Goal: Information Seeking & Learning: Learn about a topic

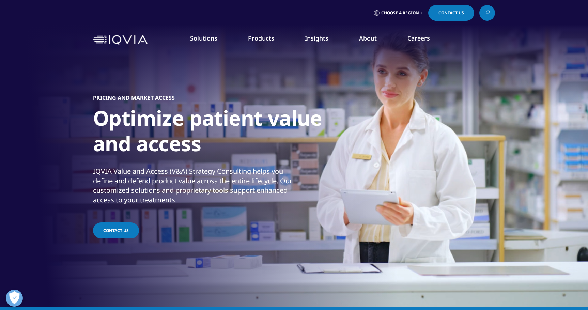
click at [68, 76] on span "quick find a capability" at bounding box center [73, 74] width 53 height 6
click at [103, 74] on input "Search" at bounding box center [215, 73] width 372 height 15
type input "medrep"
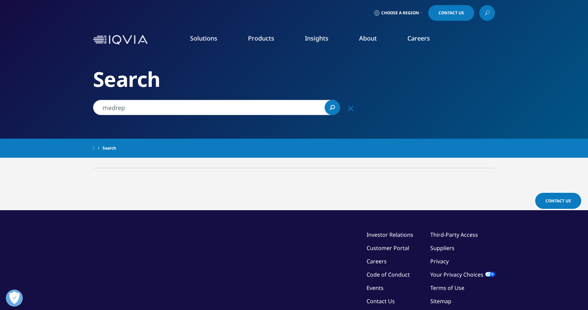
click at [141, 111] on input "medrep" at bounding box center [216, 107] width 247 height 15
type input "m"
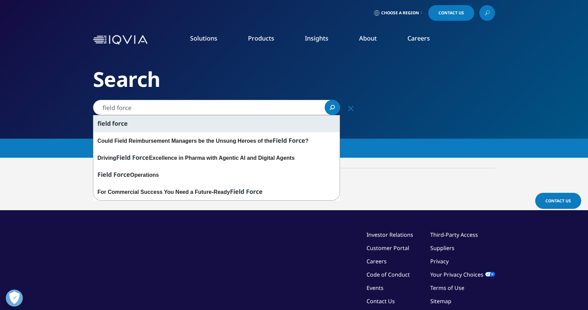
type input "field force"
click at [116, 122] on span "force" at bounding box center [120, 123] width 16 height 8
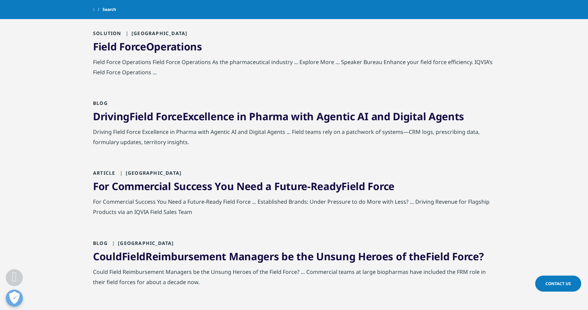
scroll to position [166, 0]
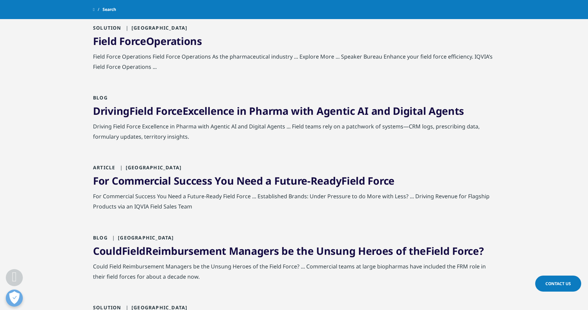
click at [141, 41] on span "Force" at bounding box center [132, 41] width 27 height 14
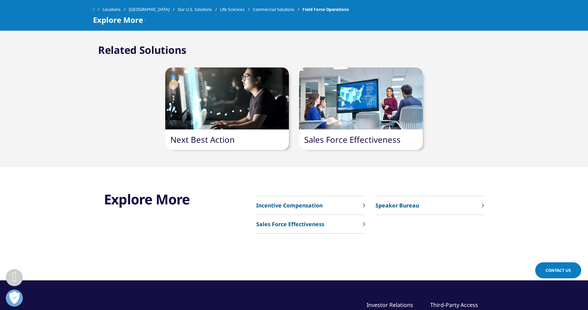
scroll to position [926, 0]
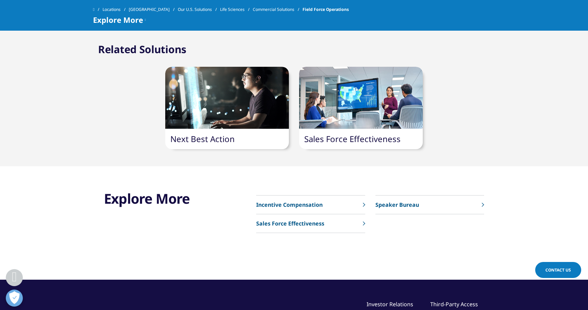
click at [322, 138] on link "Sales Force Effectiveness" at bounding box center [352, 138] width 96 height 11
